Goal: Information Seeking & Learning: Learn about a topic

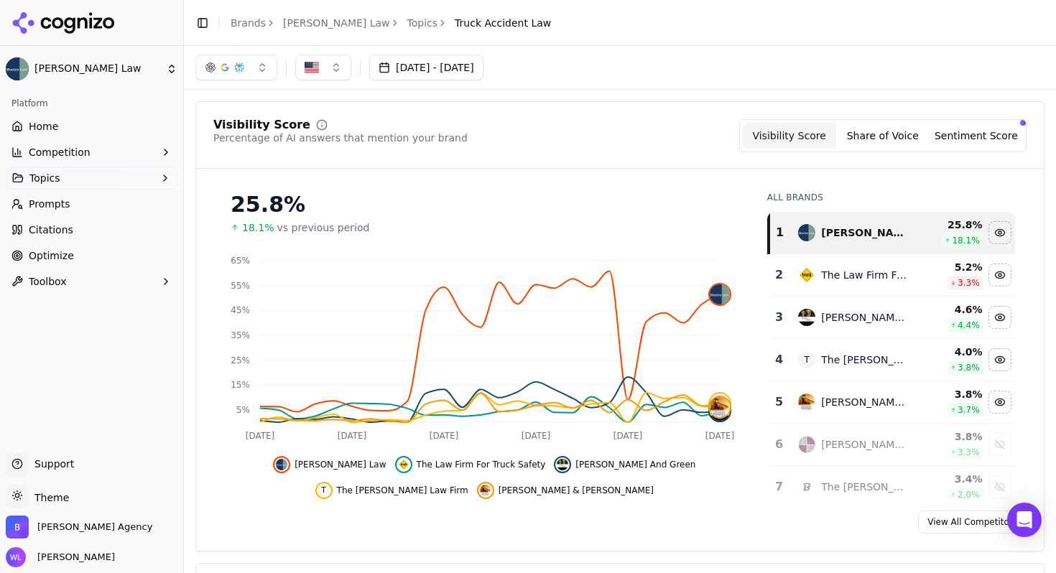
click at [407, 25] on link "Topics" at bounding box center [422, 23] width 31 height 14
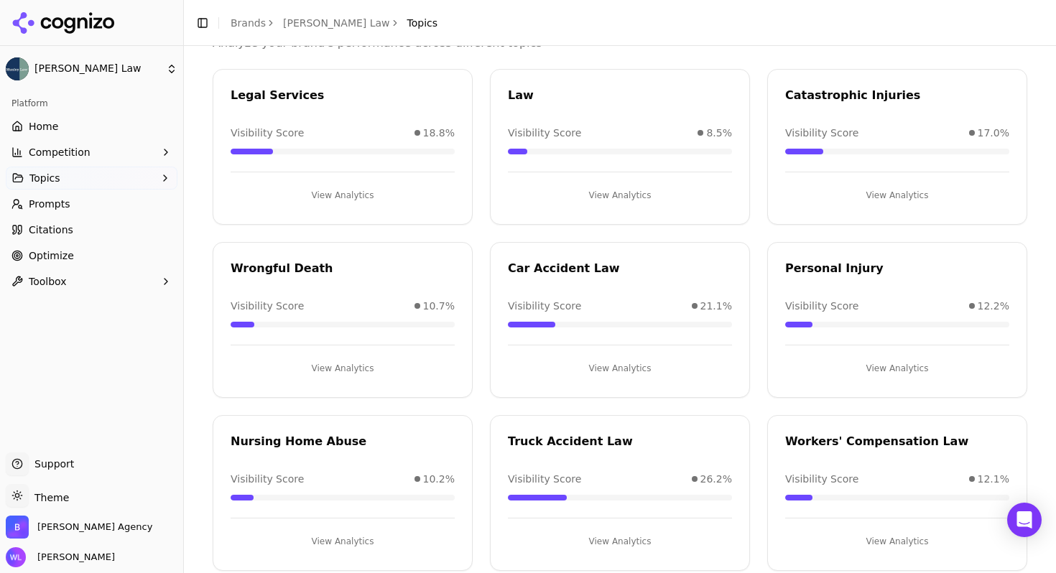
scroll to position [111, 0]
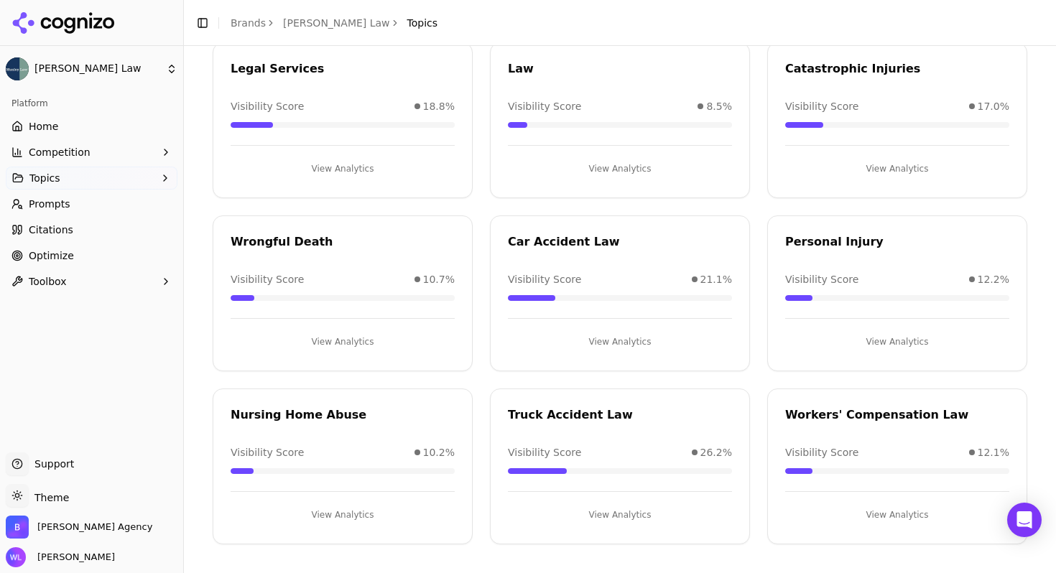
click at [859, 423] on div "Workers' Compensation Law" at bounding box center [897, 418] width 259 height 22
click at [872, 510] on button "View Analytics" at bounding box center [897, 515] width 224 height 23
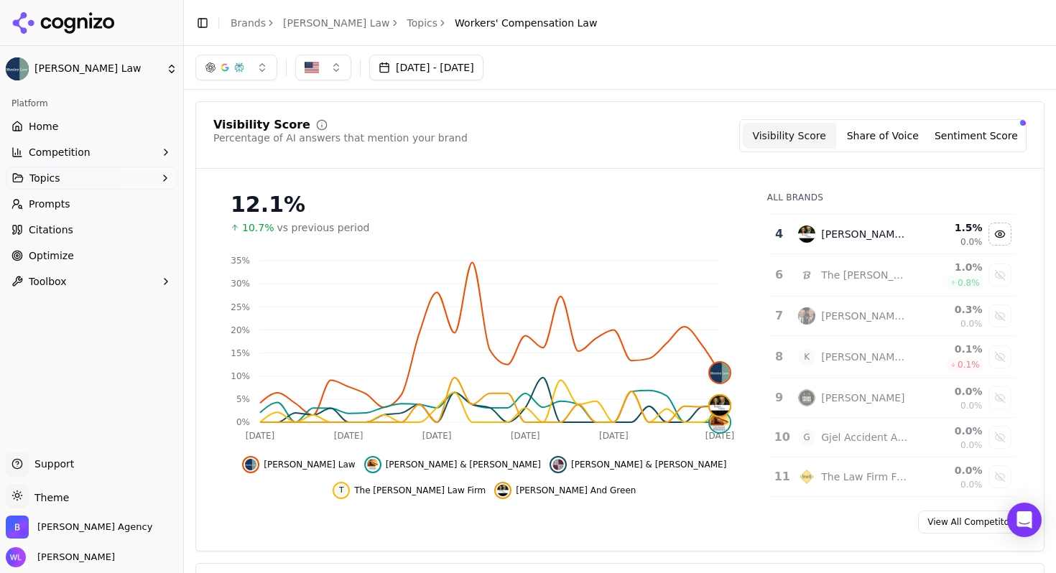
scroll to position [195, 0]
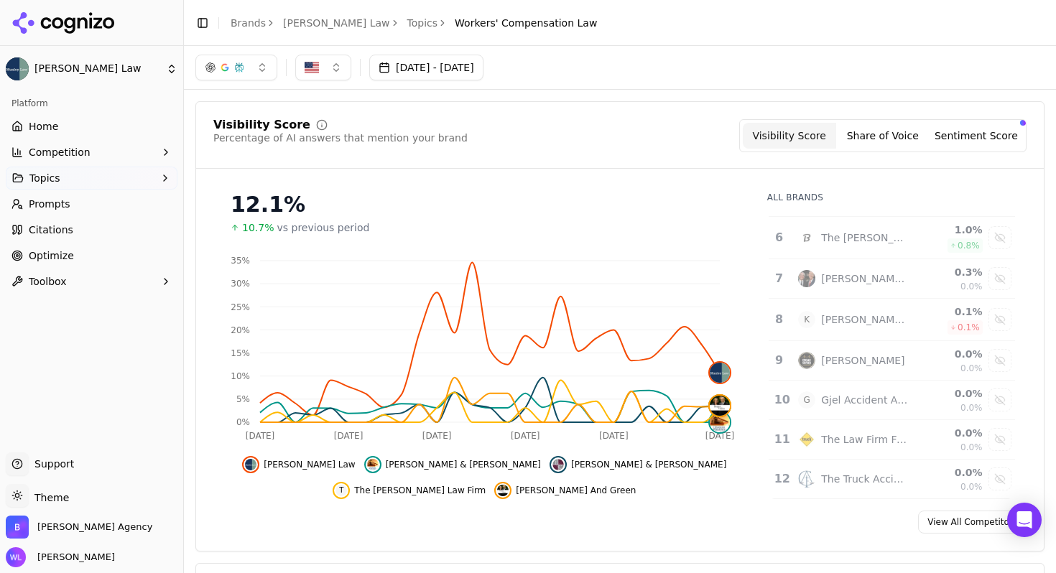
click at [944, 526] on link "View All Competitors" at bounding box center [972, 522] width 109 height 23
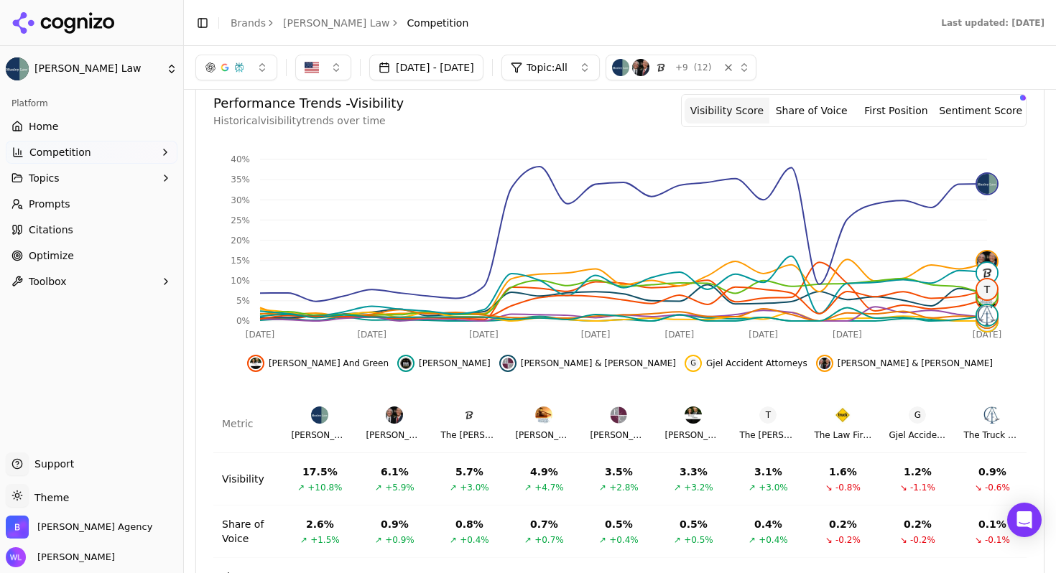
scroll to position [510, 0]
click at [538, 242] on icon "[DATE] Aug [DATE] Aug [DATE] [DATE] [DATE] [DATE] 0% 5% 10% 15% 20% 25% 30% 35%…" at bounding box center [614, 246] width 803 height 201
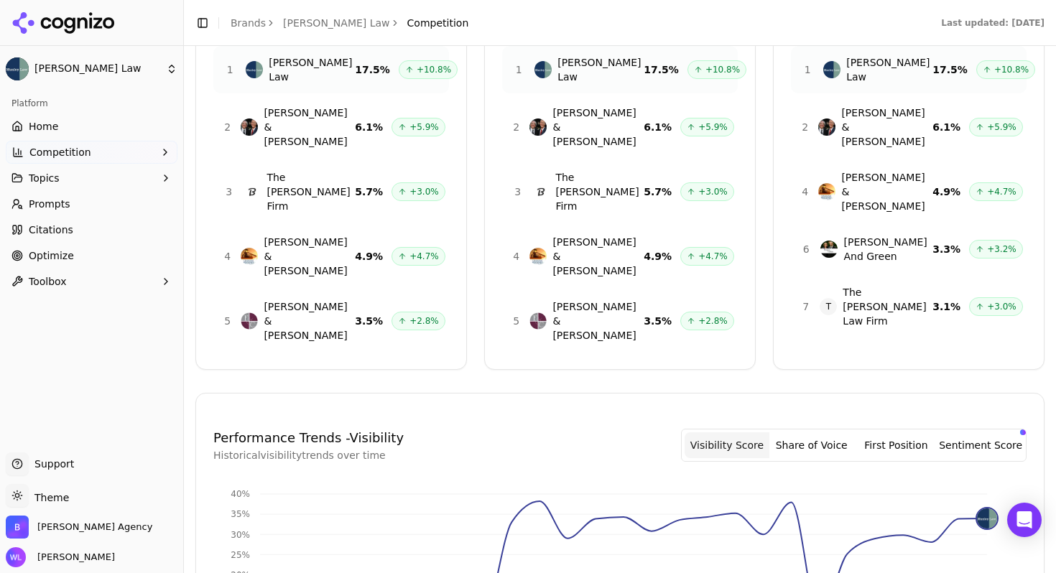
scroll to position [178, 0]
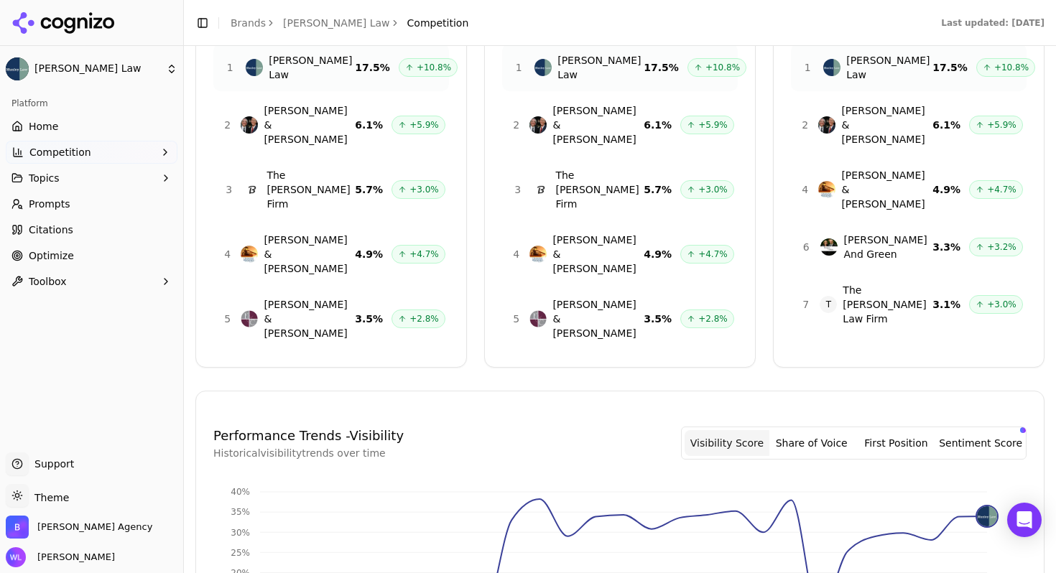
click at [971, 430] on button "Sentiment Score" at bounding box center [981, 443] width 85 height 26
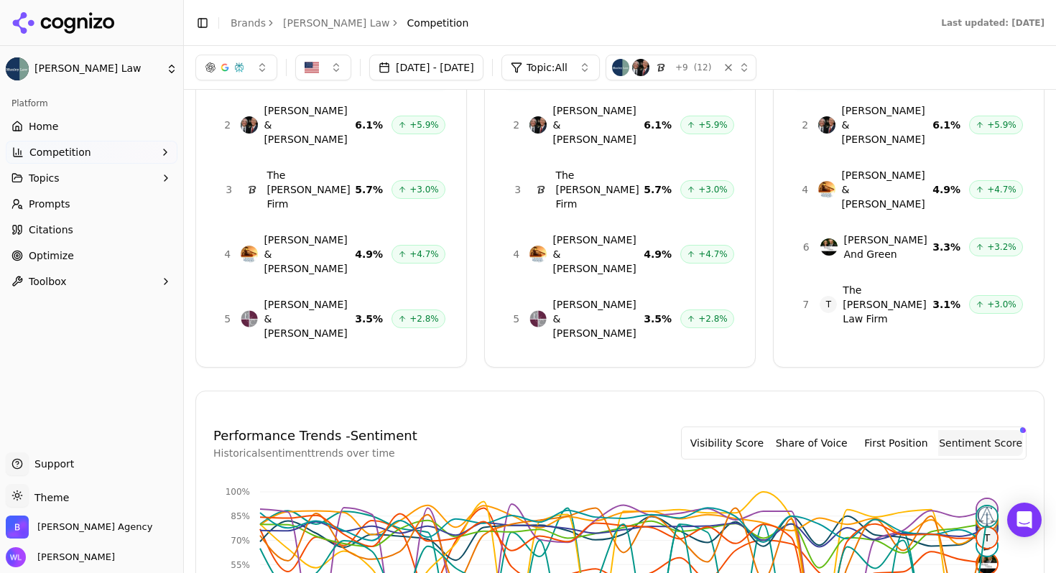
scroll to position [0, 0]
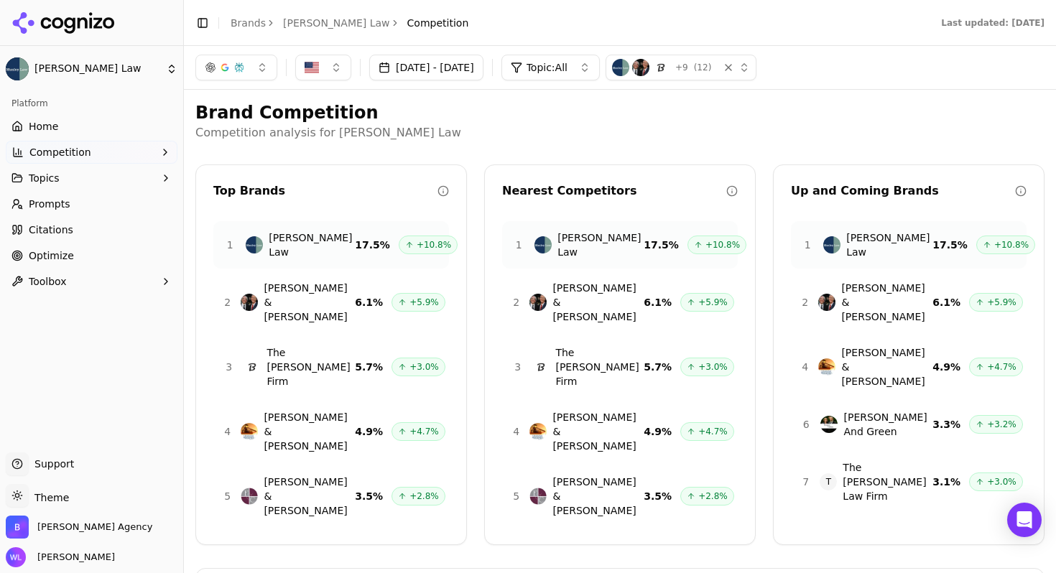
click at [50, 128] on span "Home" at bounding box center [43, 126] width 29 height 14
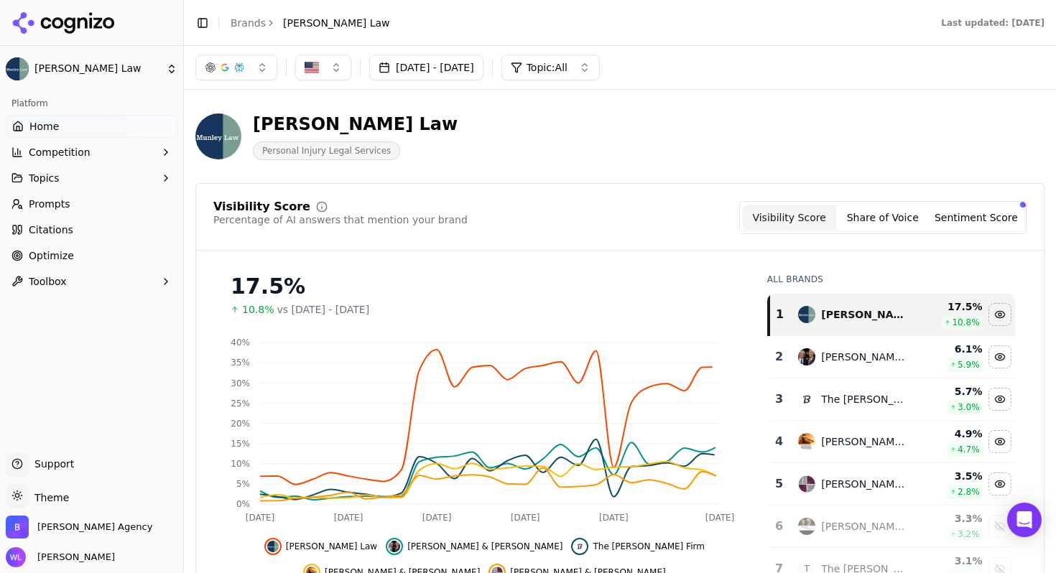
click at [969, 204] on div "Visibility Score Share of Voice Sentiment Score" at bounding box center [882, 217] width 287 height 33
click at [973, 226] on button "Sentiment Score" at bounding box center [976, 218] width 93 height 26
